Goal: Find specific page/section: Find specific page/section

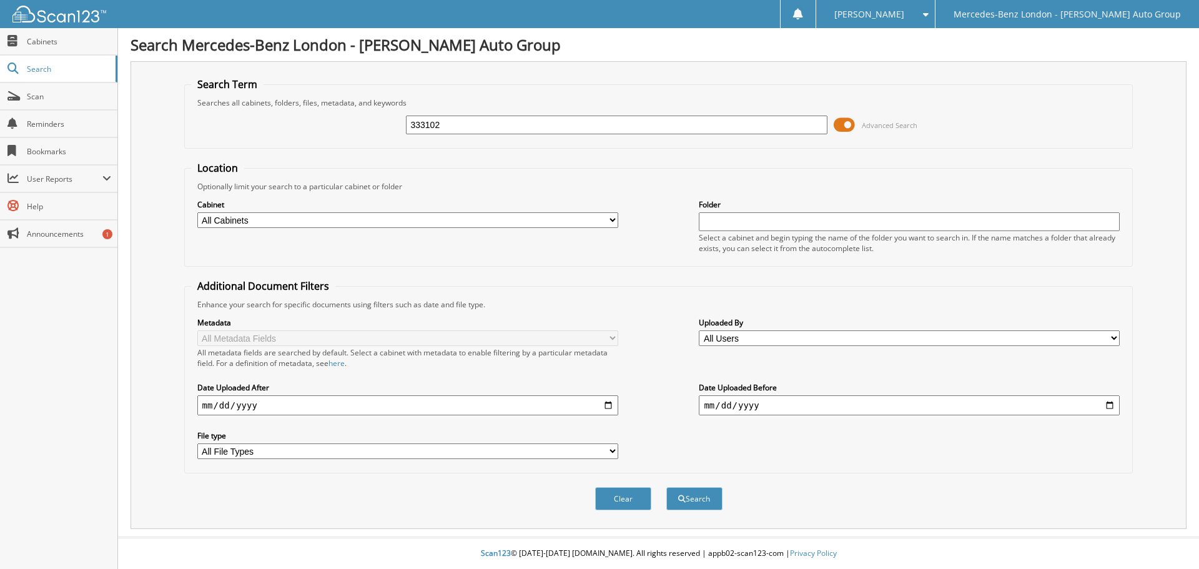
type input "333102"
click at [666, 487] on button "Search" at bounding box center [694, 498] width 56 height 23
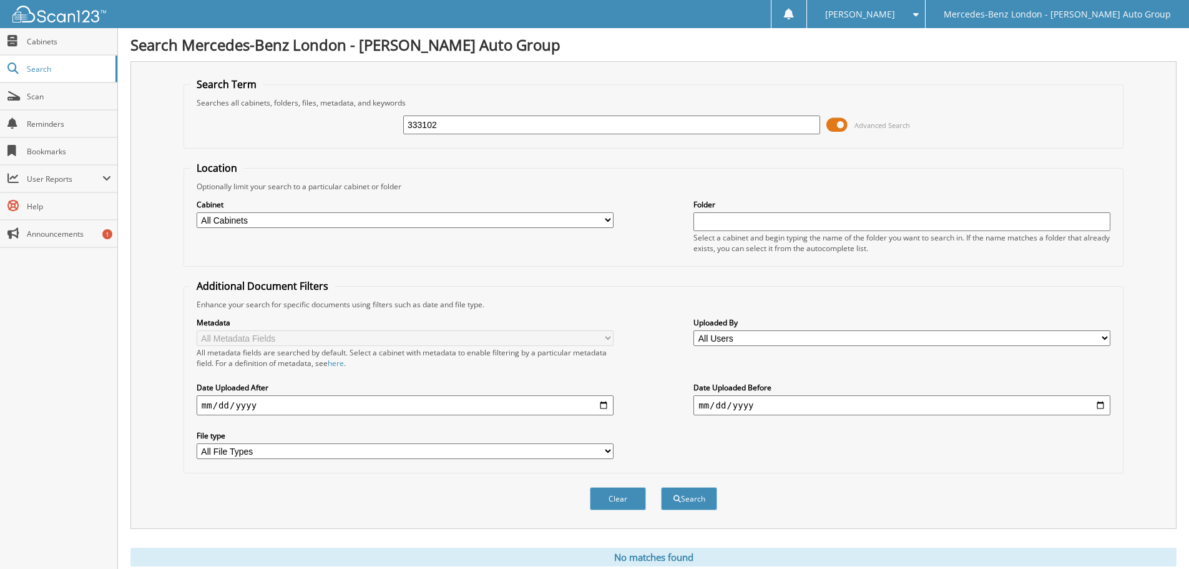
scroll to position [42, 0]
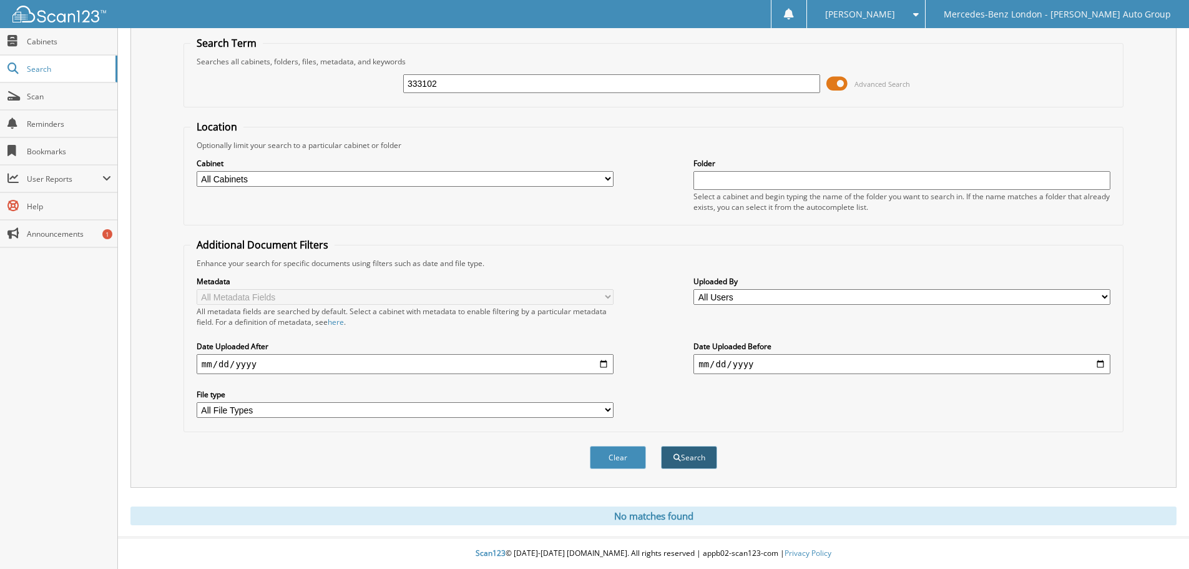
click at [694, 459] on button "Search" at bounding box center [689, 457] width 56 height 23
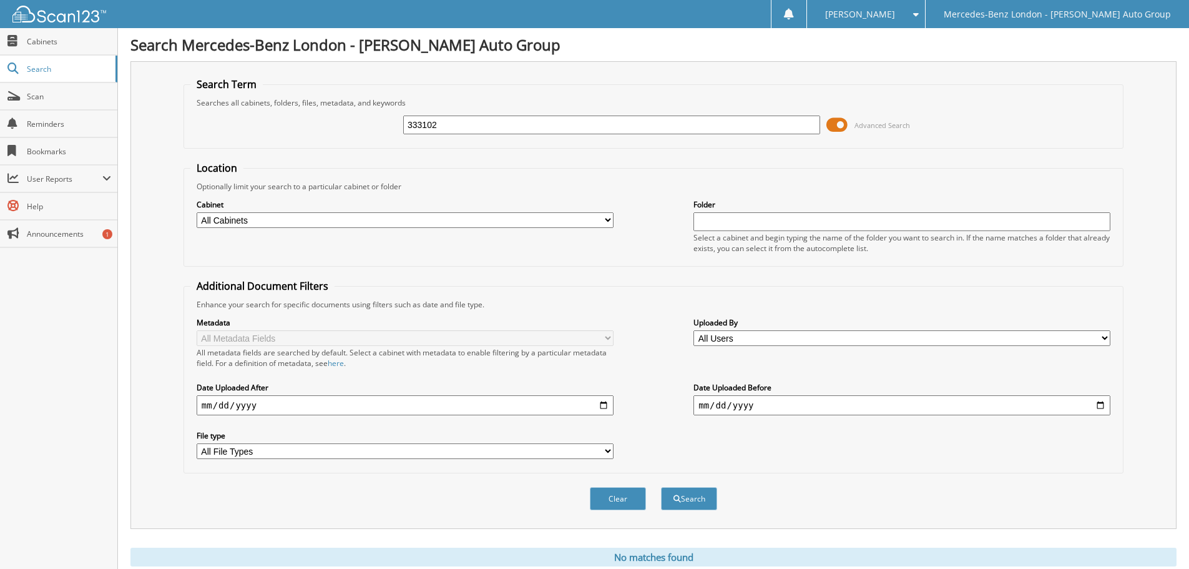
scroll to position [42, 0]
